Goal: Transaction & Acquisition: Download file/media

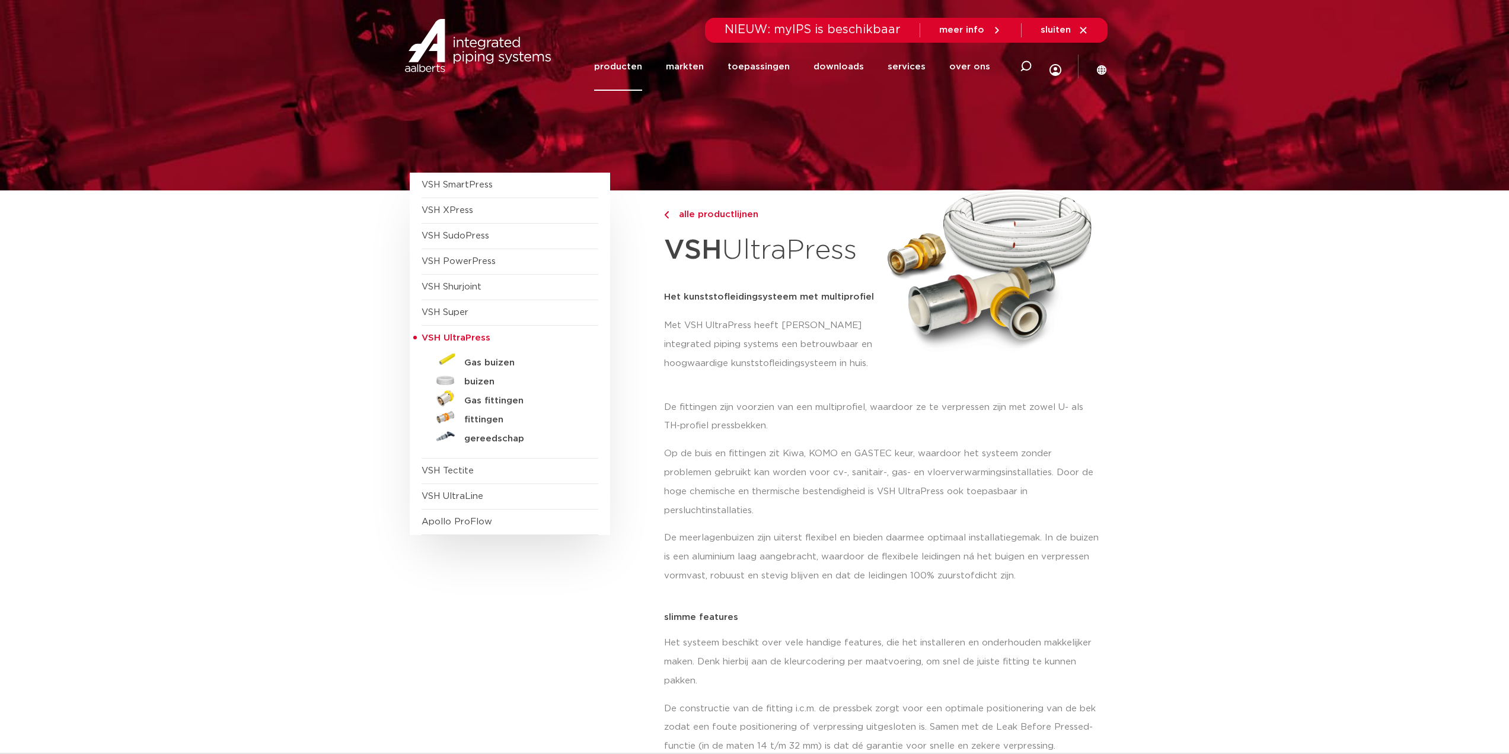
click at [993, 31] on icon at bounding box center [996, 30] width 11 height 11
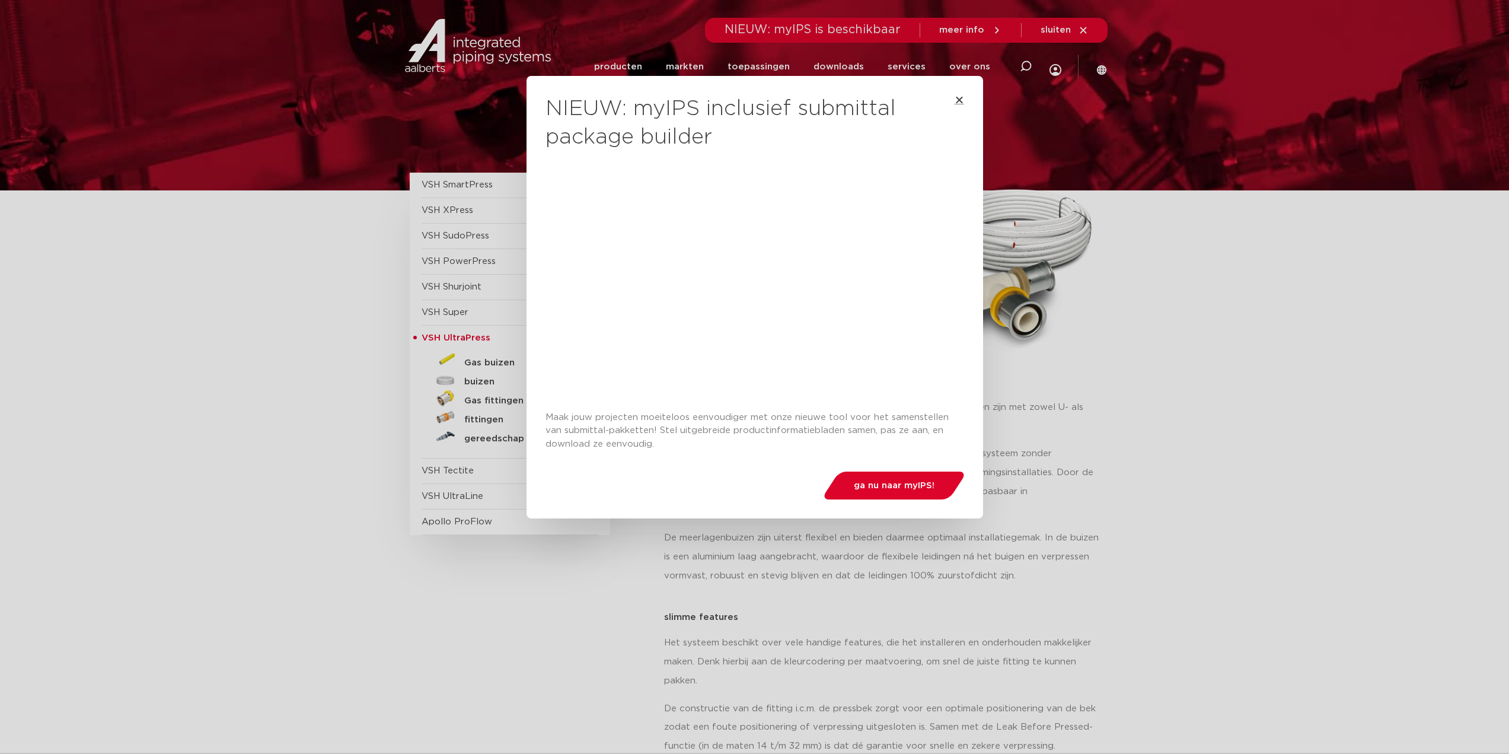
click at [957, 98] on icon "Close" at bounding box center [959, 99] width 9 height 9
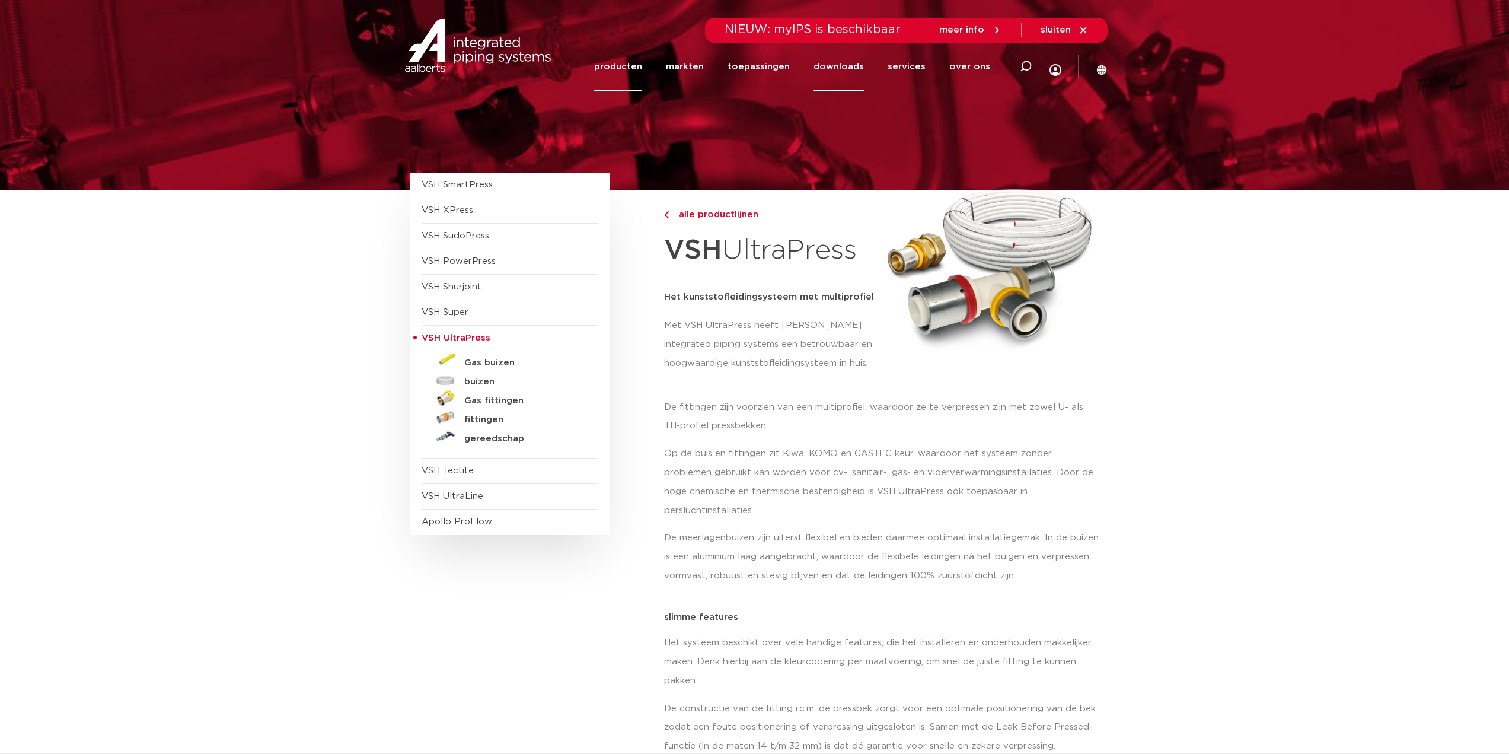
click at [837, 66] on link "downloads" at bounding box center [839, 67] width 50 height 48
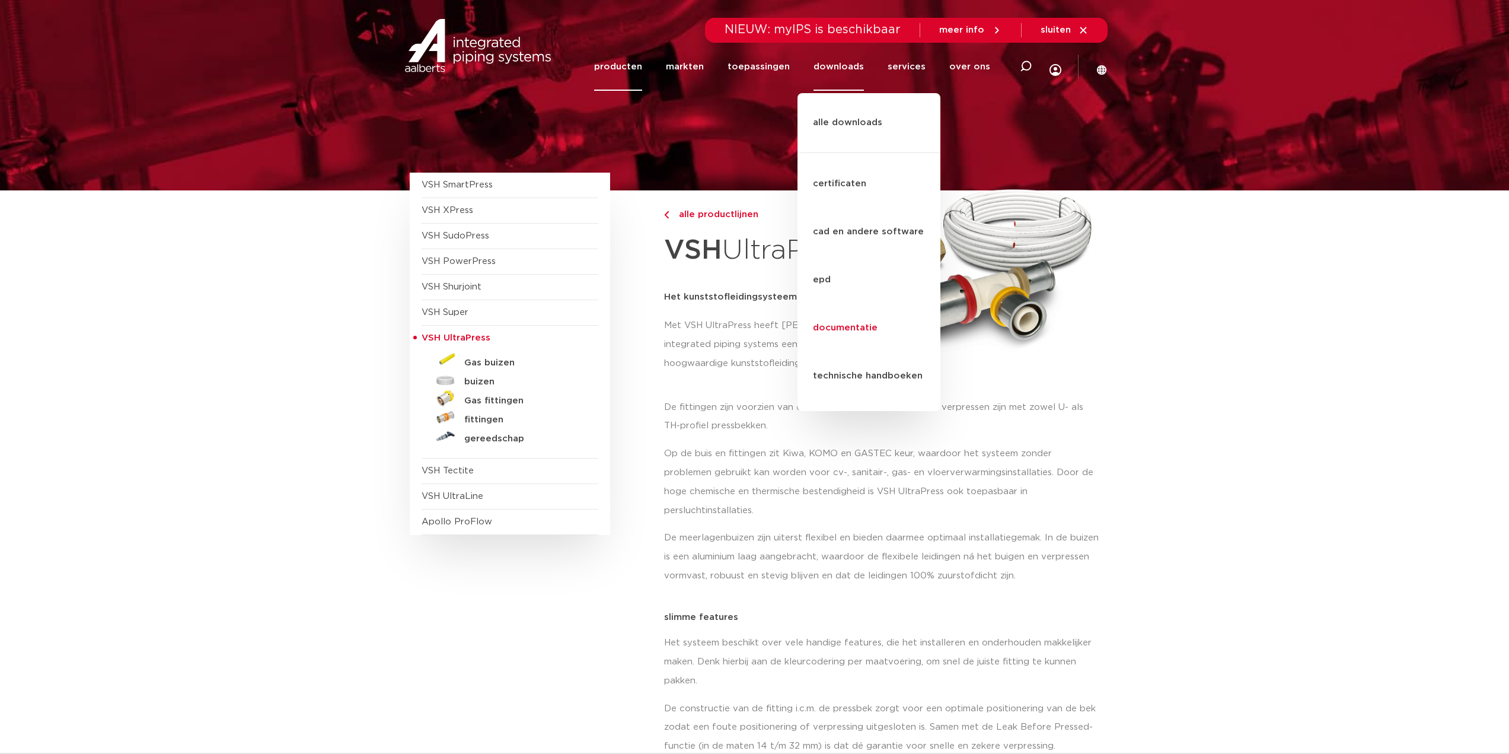
click at [840, 304] on link "documentatie" at bounding box center [869, 328] width 143 height 48
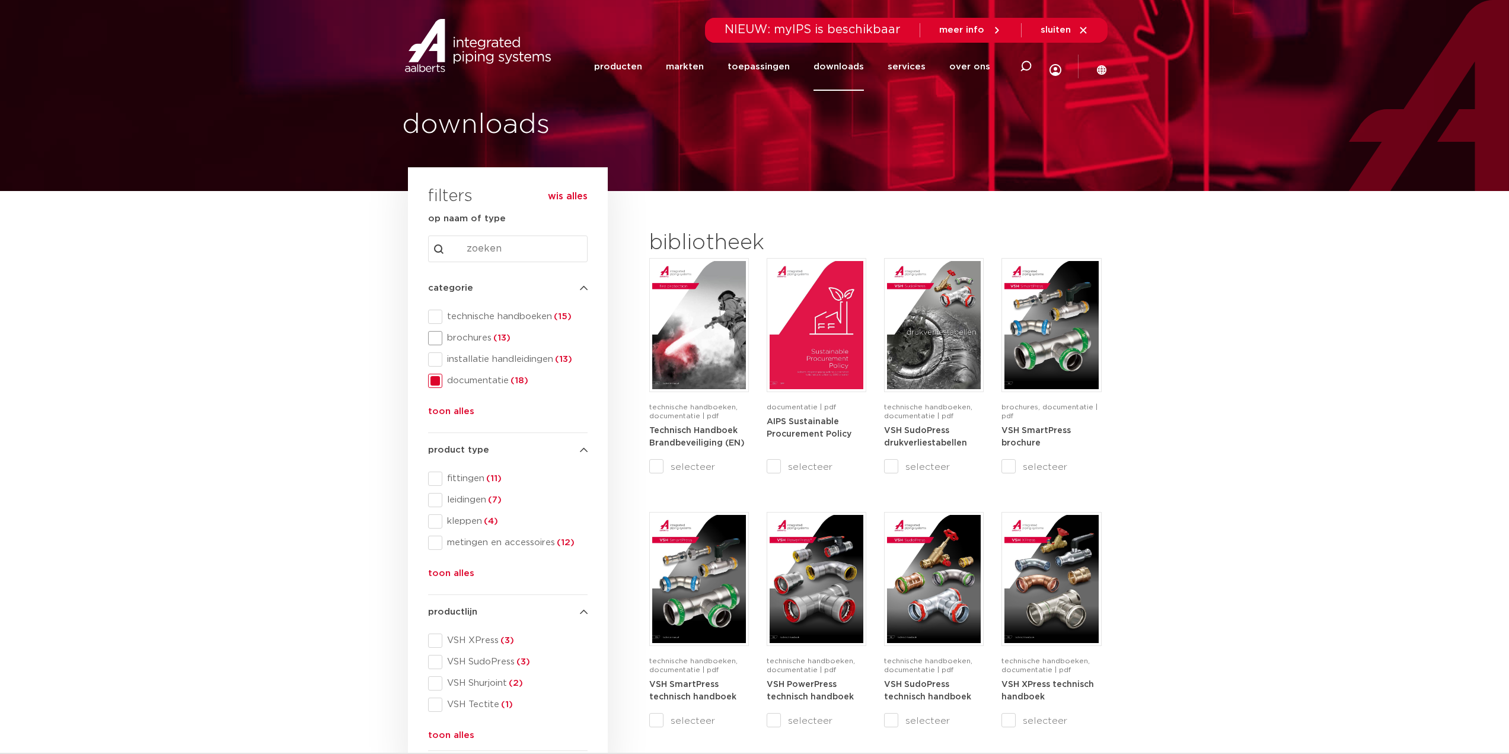
click at [474, 337] on span "brochures (13)" at bounding box center [514, 338] width 145 height 12
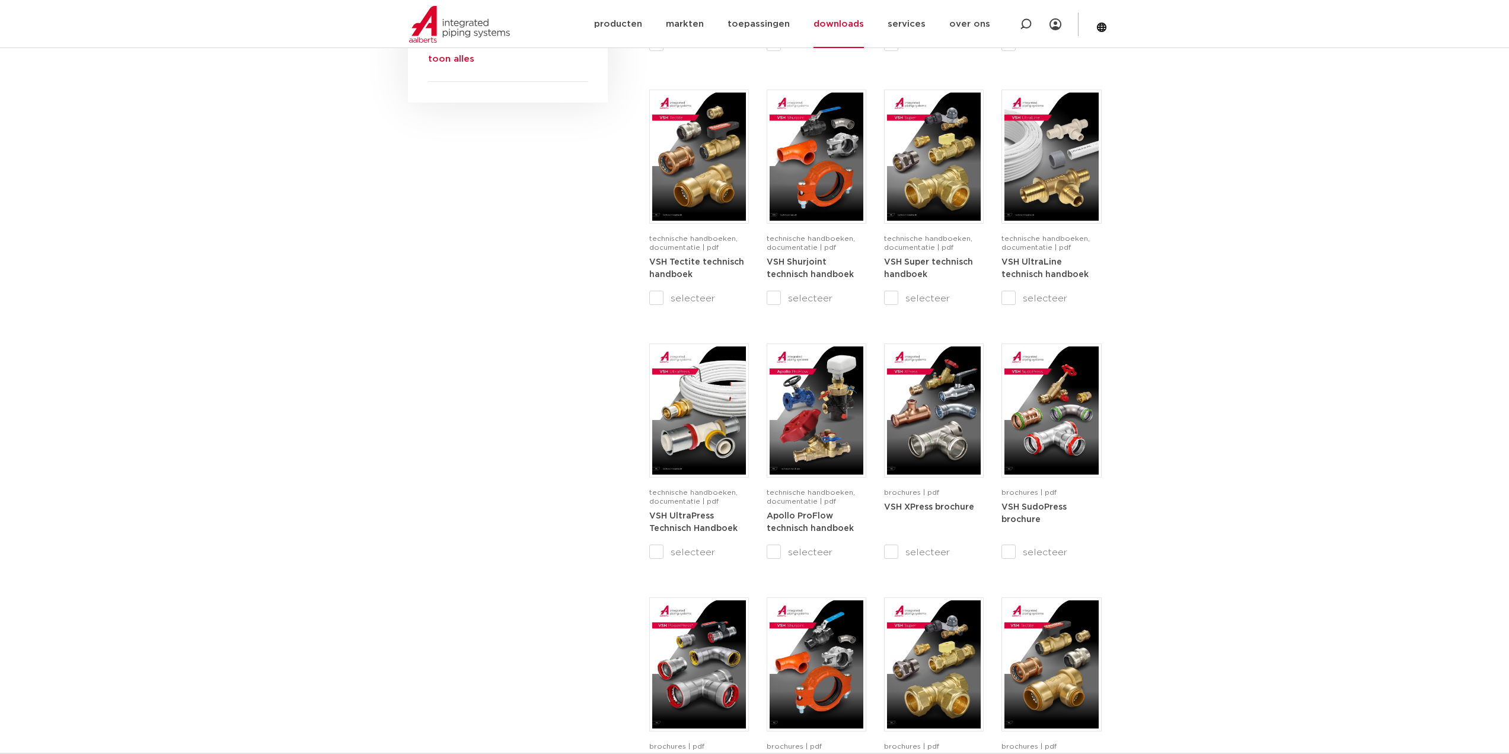
scroll to position [712, 0]
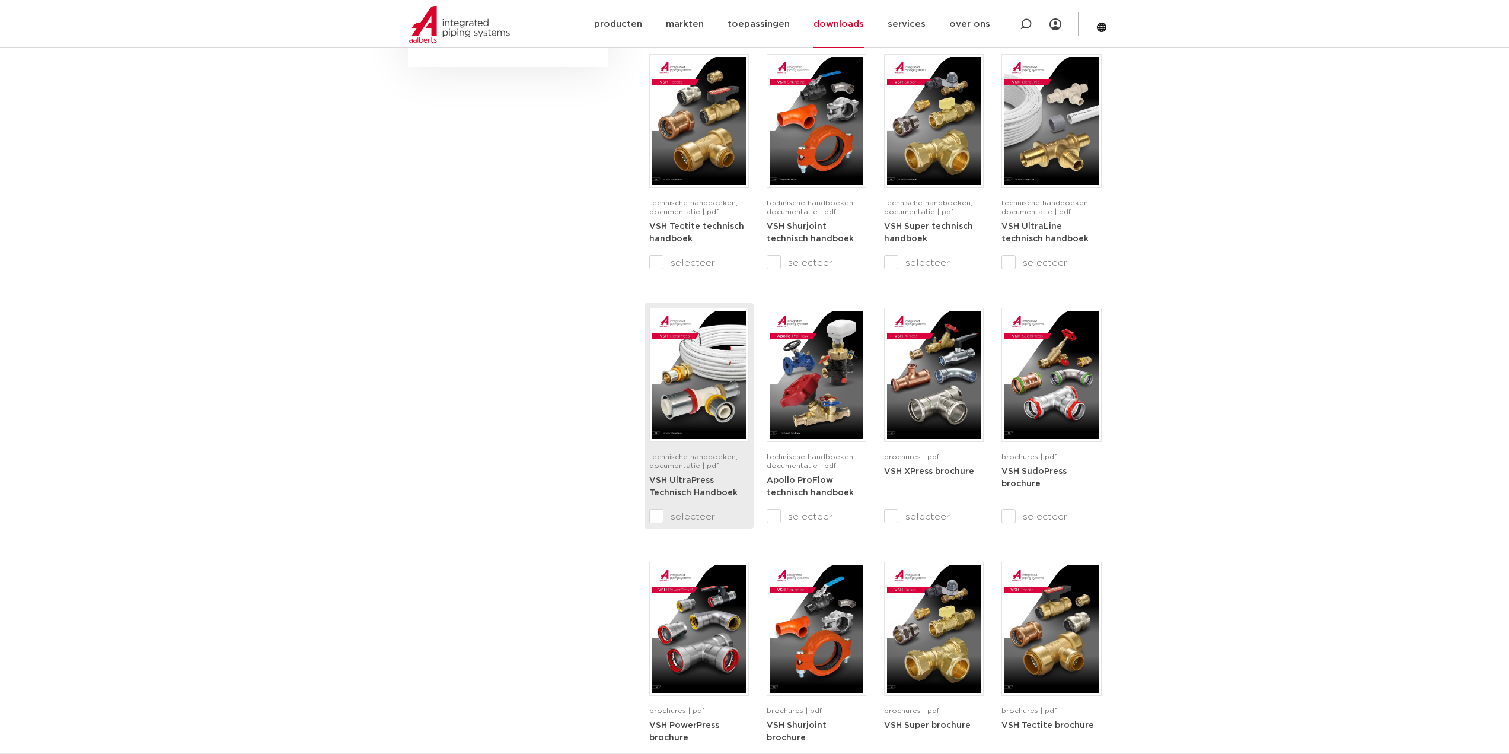
click at [658, 515] on input "selecteer" at bounding box center [674, 516] width 50 height 14
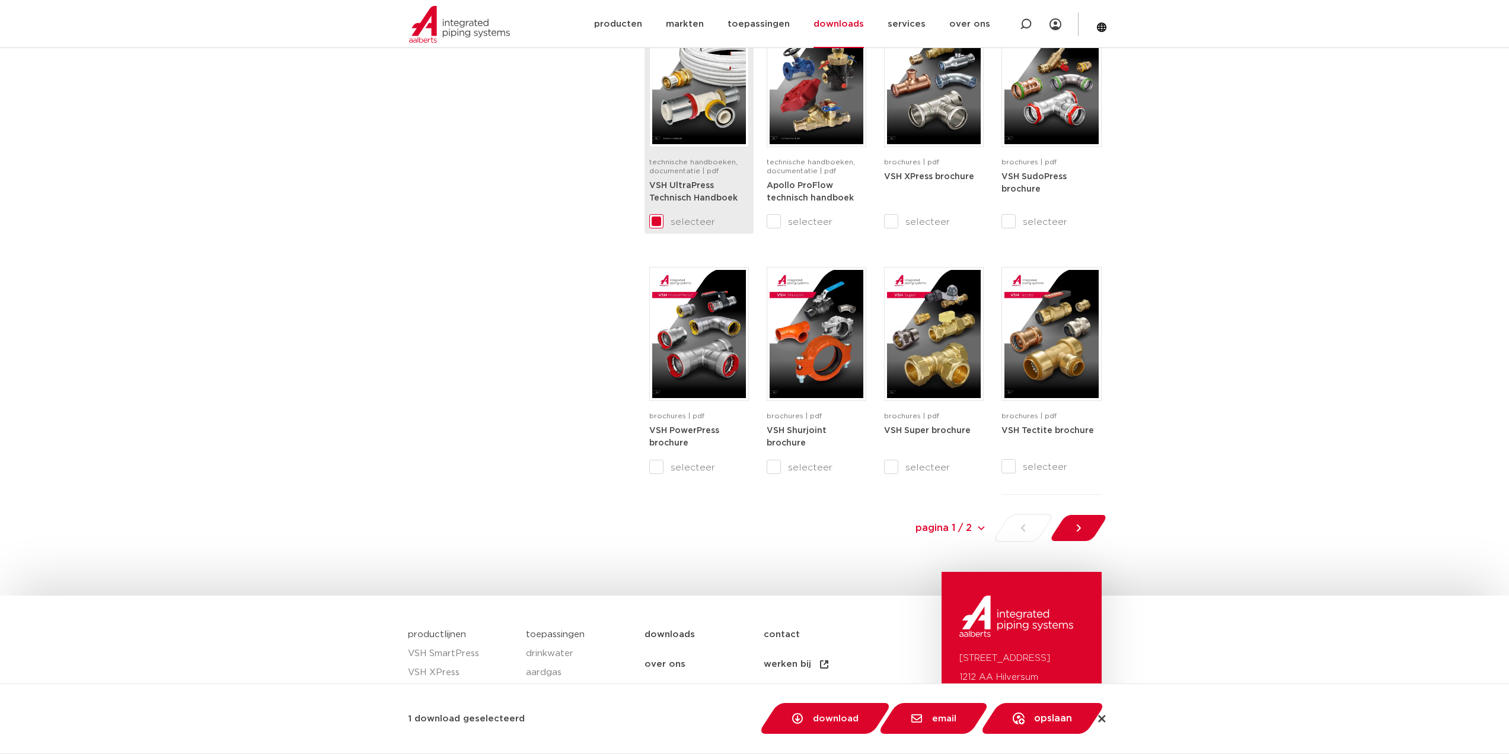
scroll to position [1067, 0]
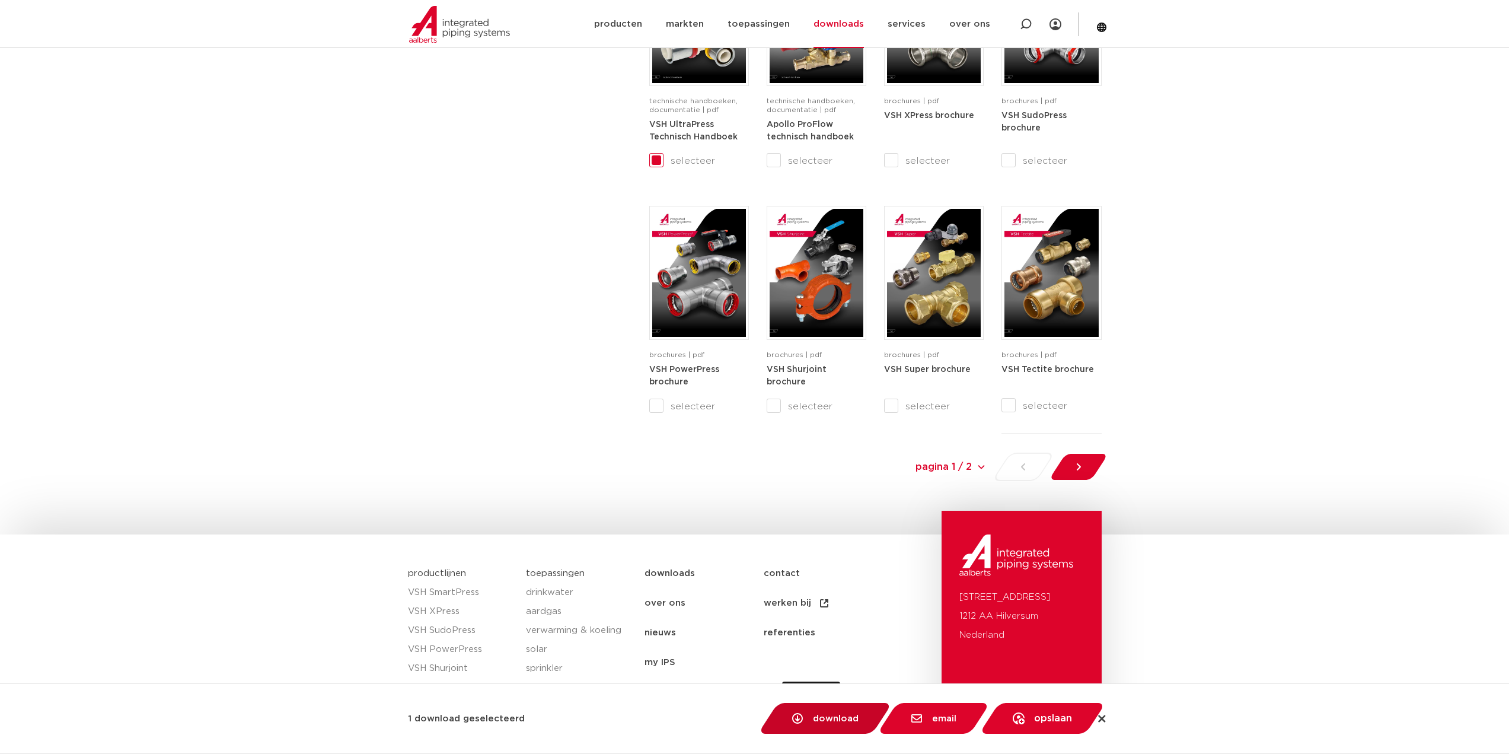
click at [833, 716] on span "download" at bounding box center [836, 718] width 46 height 9
checkbox input "false"
